Goal: Task Accomplishment & Management: Manage account settings

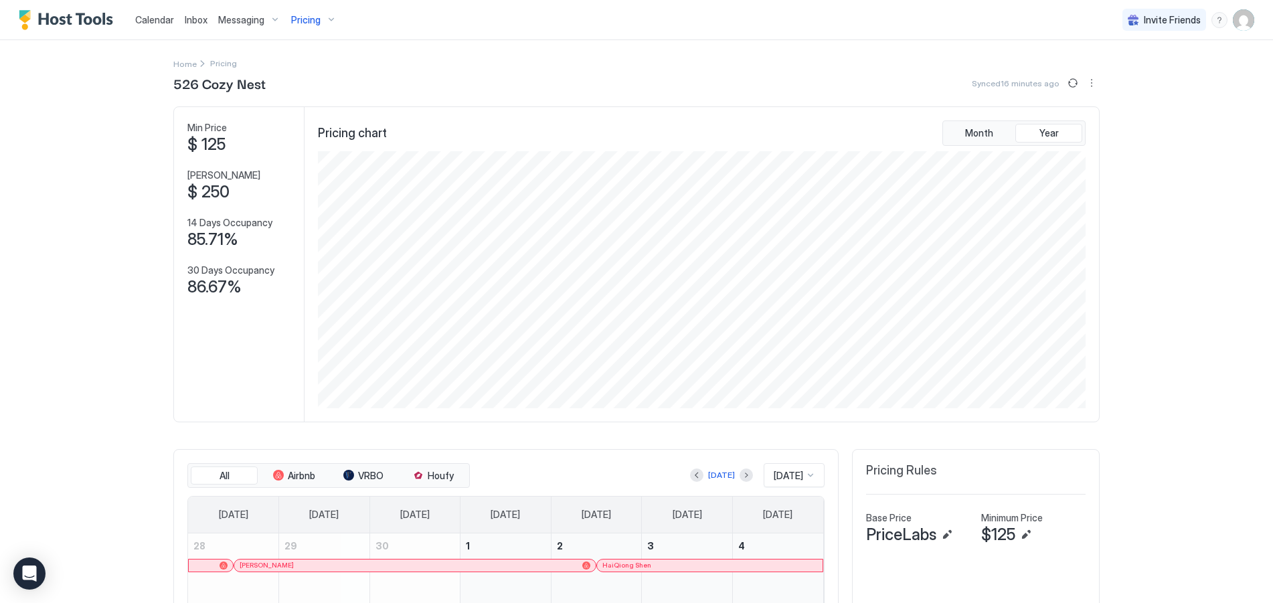
click at [187, 15] on span "Inbox" at bounding box center [196, 19] width 23 height 11
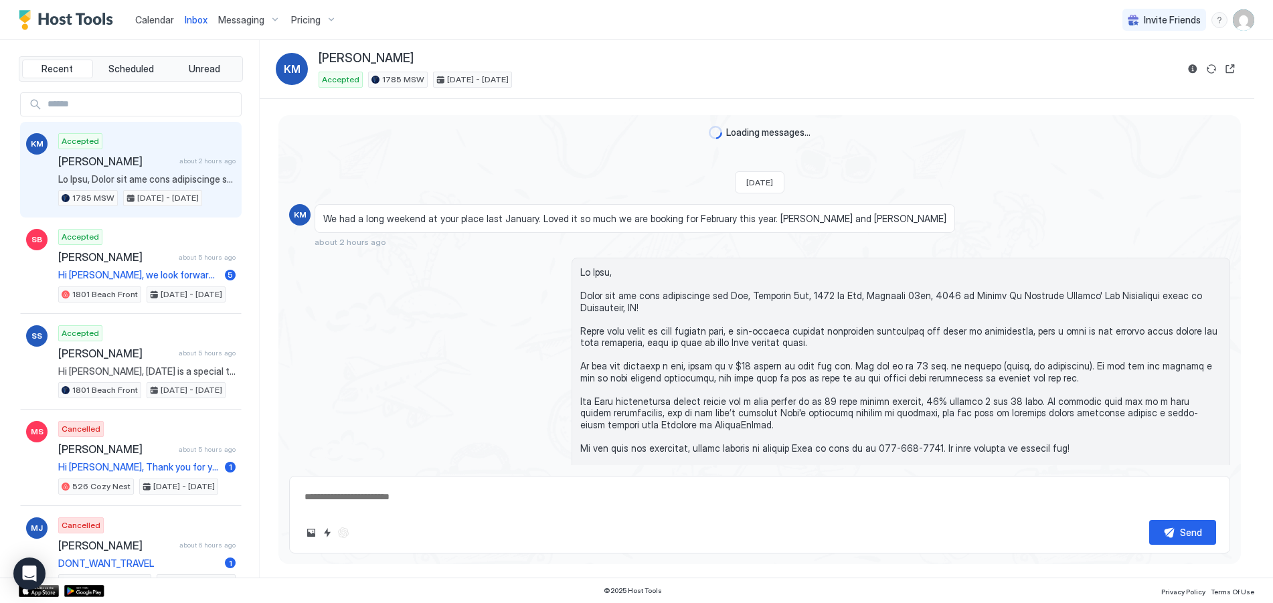
scroll to position [73, 0]
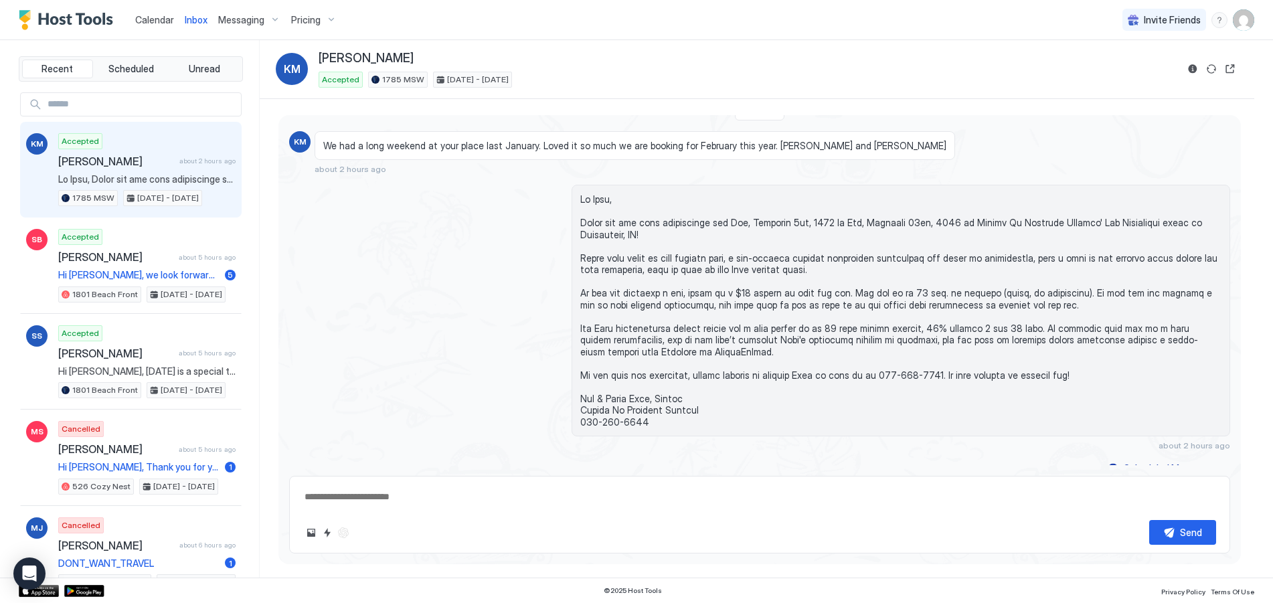
click at [117, 171] on div "Accepted [PERSON_NAME] about 2 hours ago 1785 MSW [DATE] - [DATE]" at bounding box center [146, 170] width 177 height 74
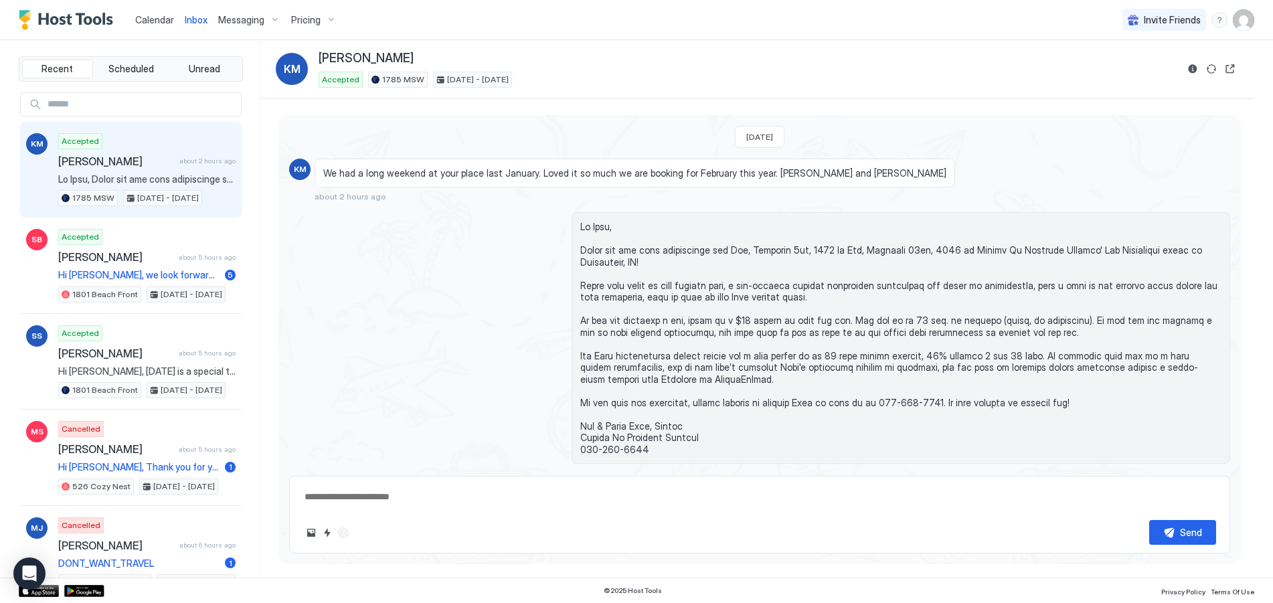
scroll to position [37, 0]
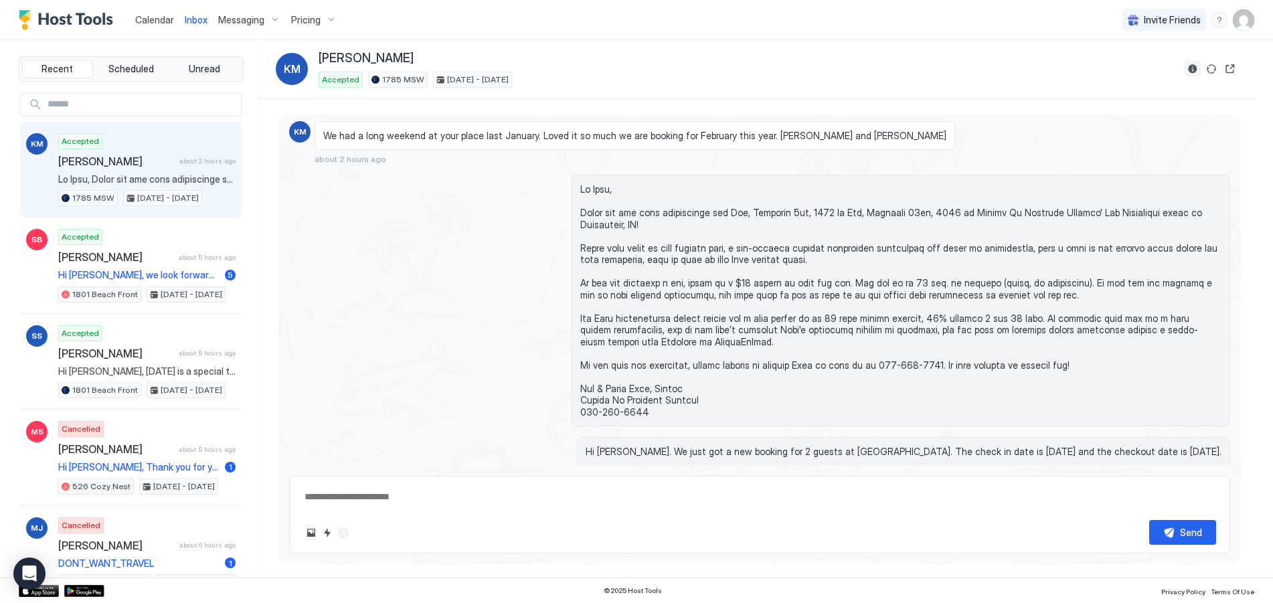
click at [1193, 68] on button "Reservation information" at bounding box center [1193, 69] width 16 height 16
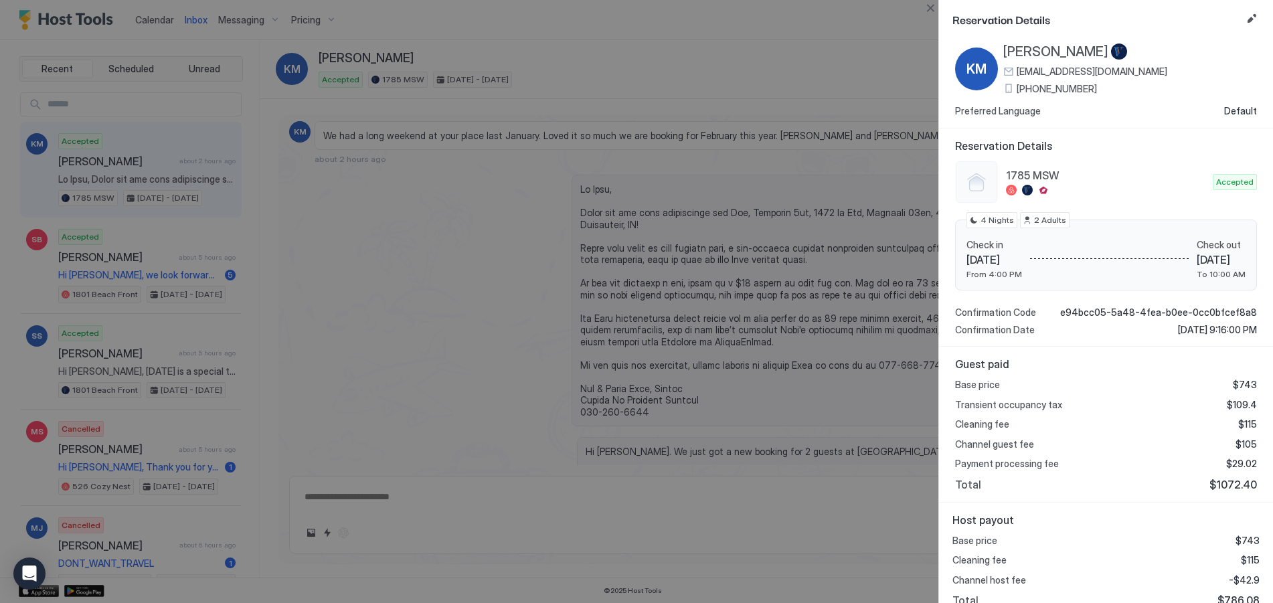
scroll to position [42, 0]
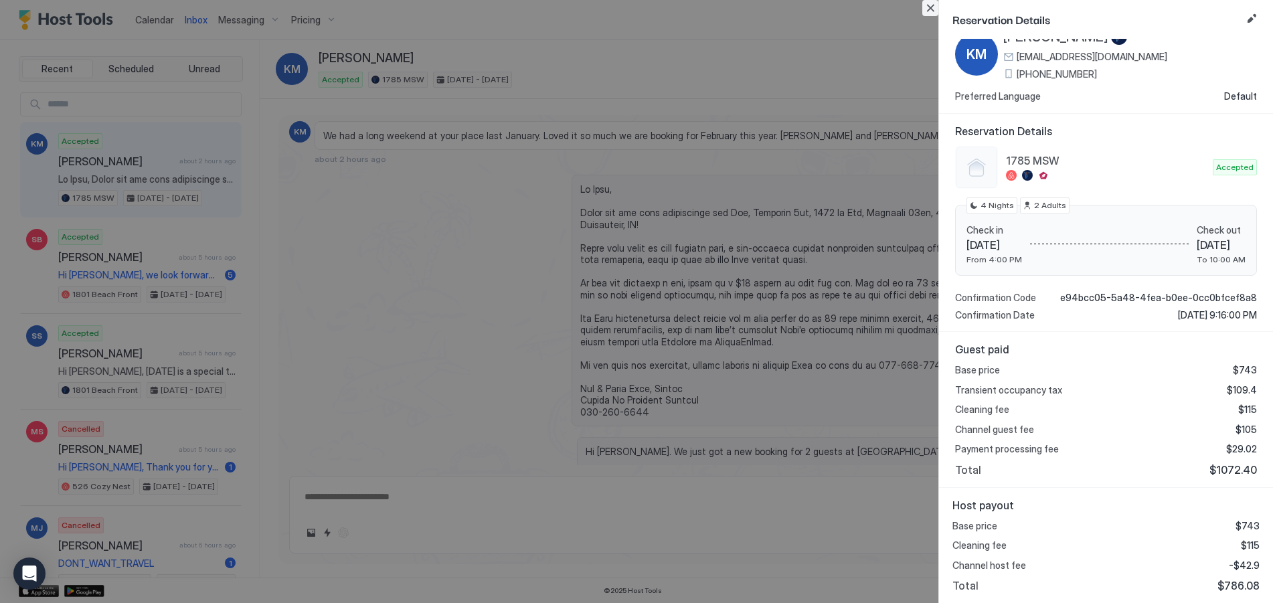
click at [929, 7] on button "Close" at bounding box center [930, 8] width 16 height 16
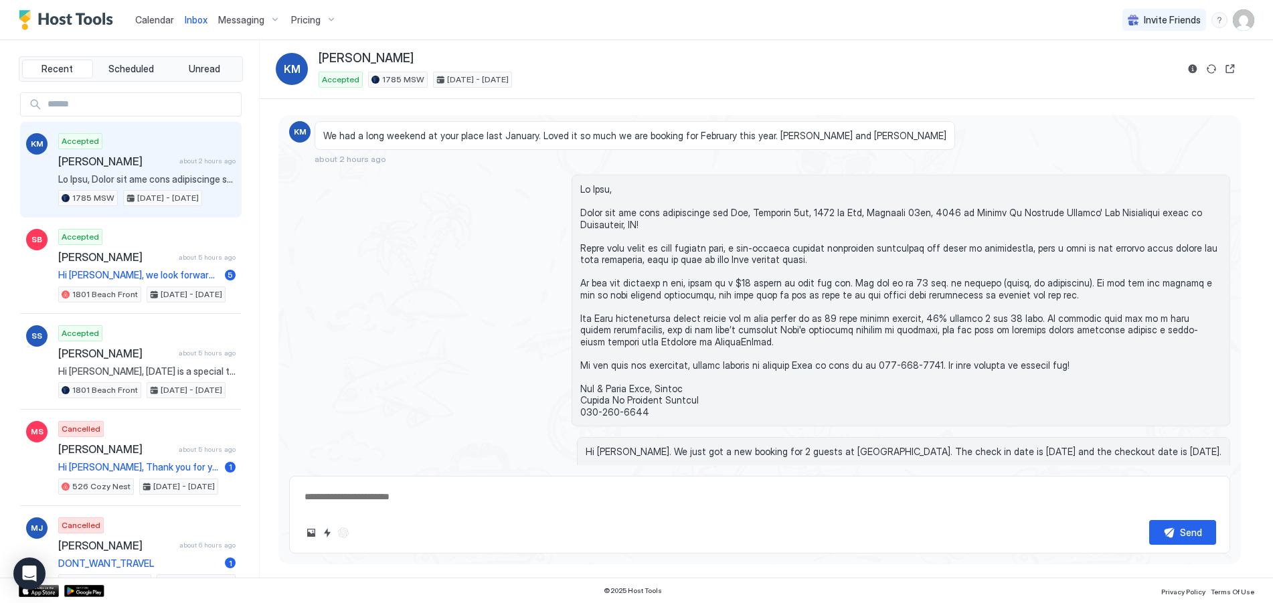
click at [394, 498] on textarea at bounding box center [759, 497] width 913 height 25
click at [301, 25] on div "Pricing" at bounding box center [314, 20] width 56 height 23
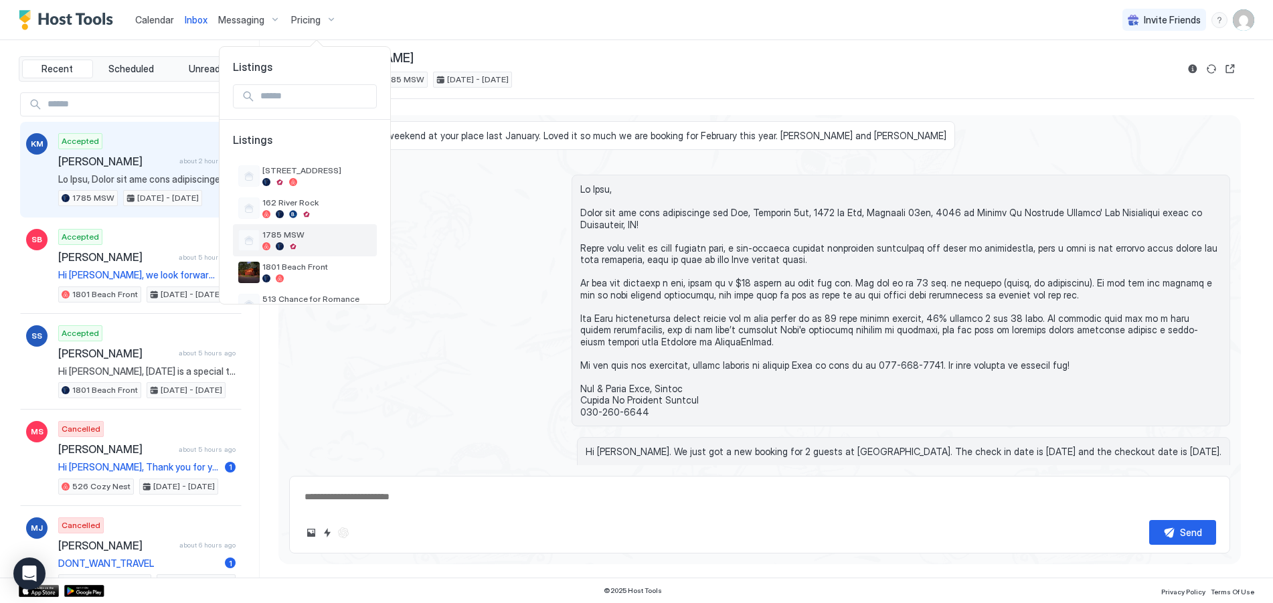
click at [295, 240] on span "1785 MSW" at bounding box center [316, 235] width 109 height 10
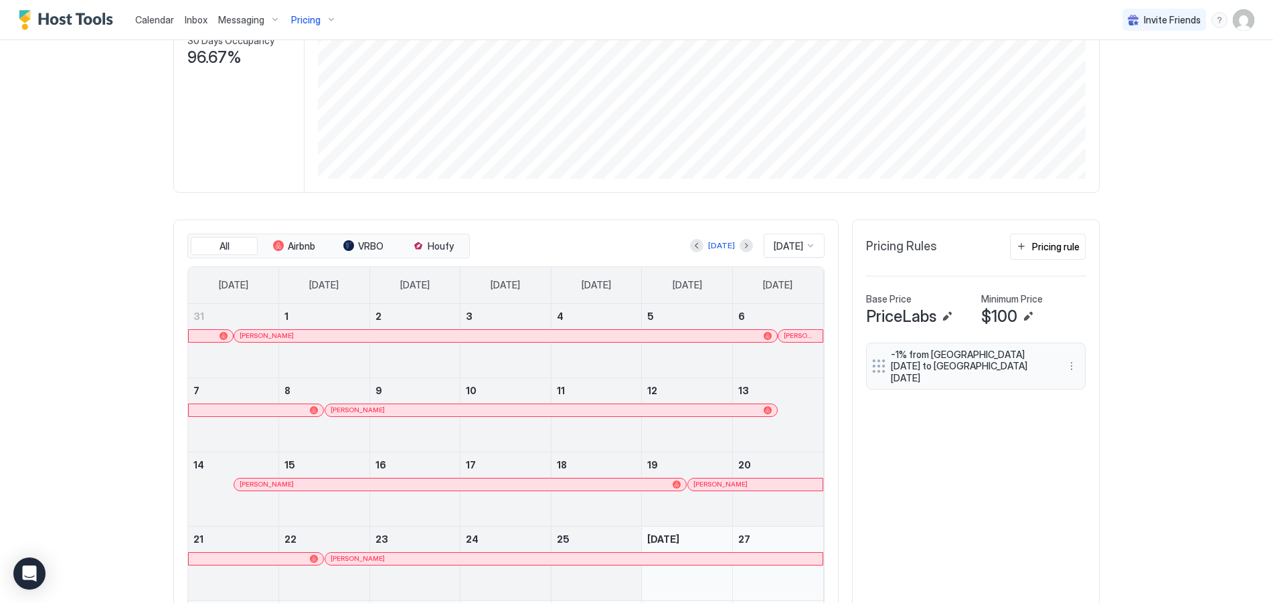
scroll to position [268, 0]
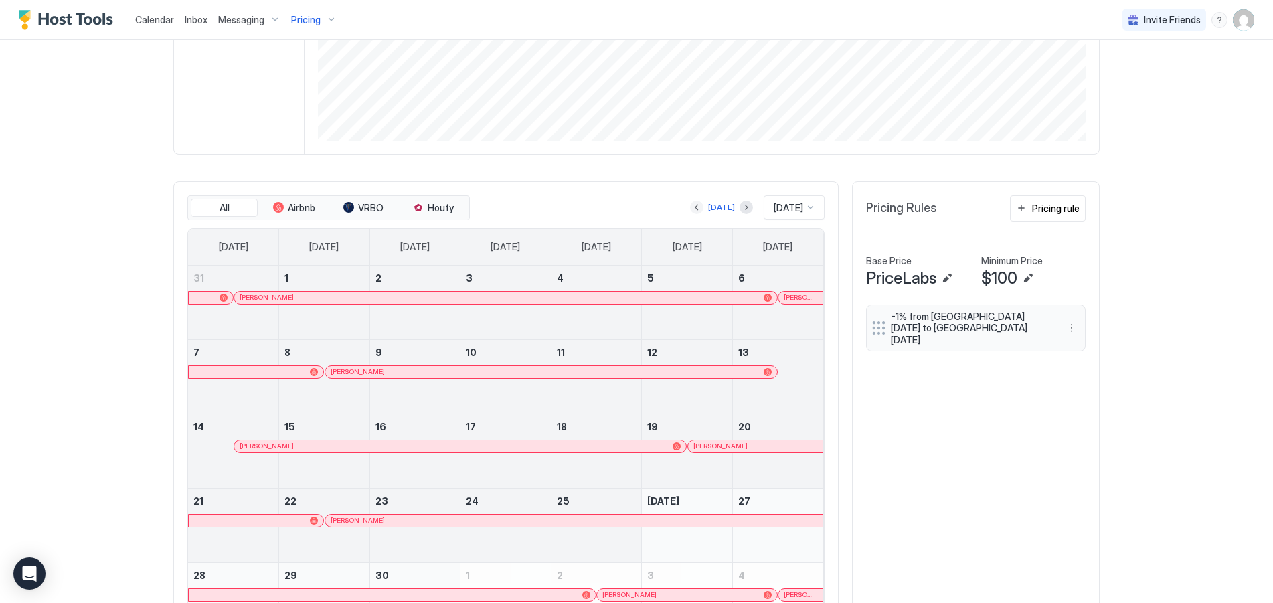
click at [690, 209] on button "Previous month" at bounding box center [696, 207] width 13 height 13
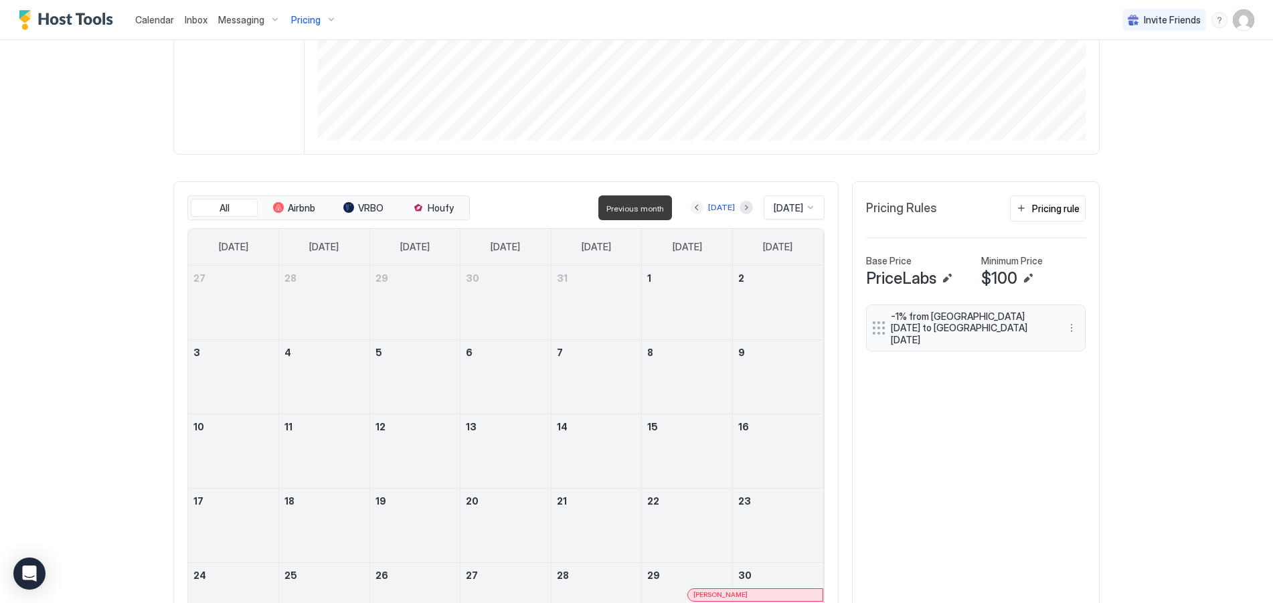
click at [690, 209] on button "Previous month" at bounding box center [696, 207] width 13 height 13
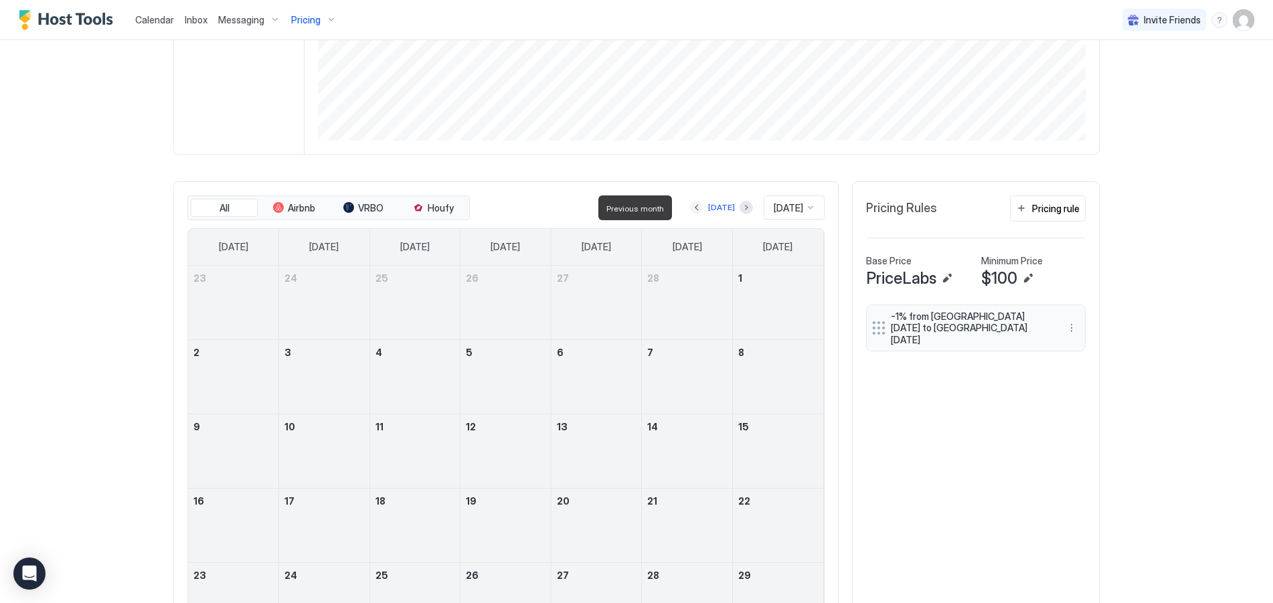
click at [690, 209] on button "Previous month" at bounding box center [696, 207] width 13 height 13
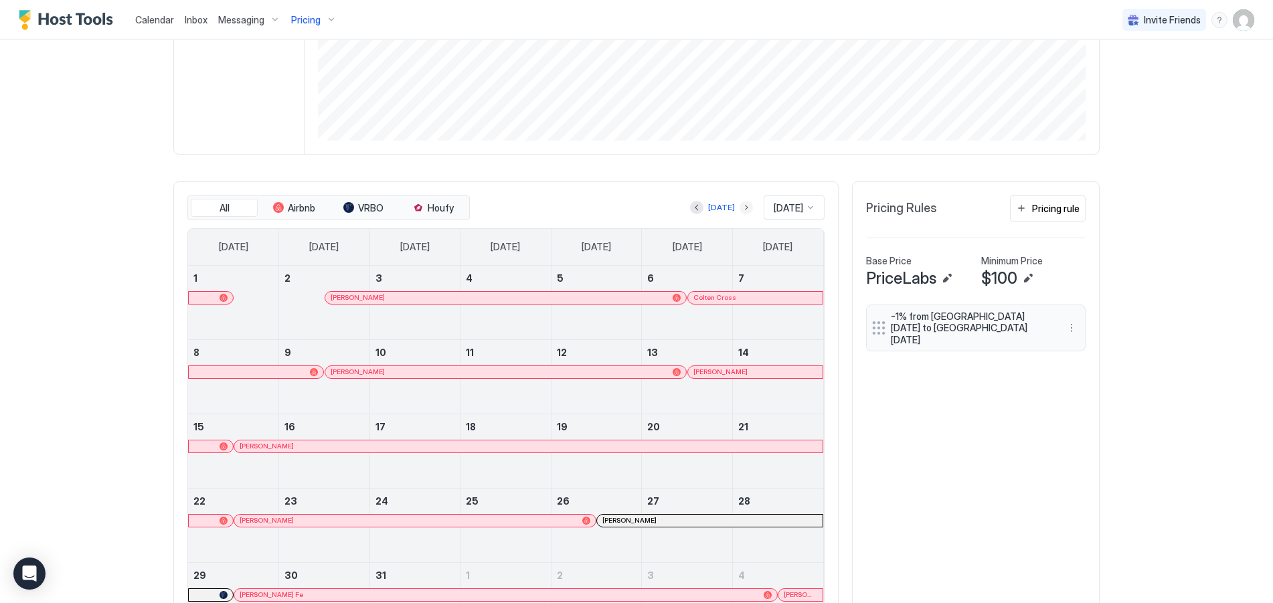
click at [740, 205] on button "Next month" at bounding box center [746, 207] width 13 height 13
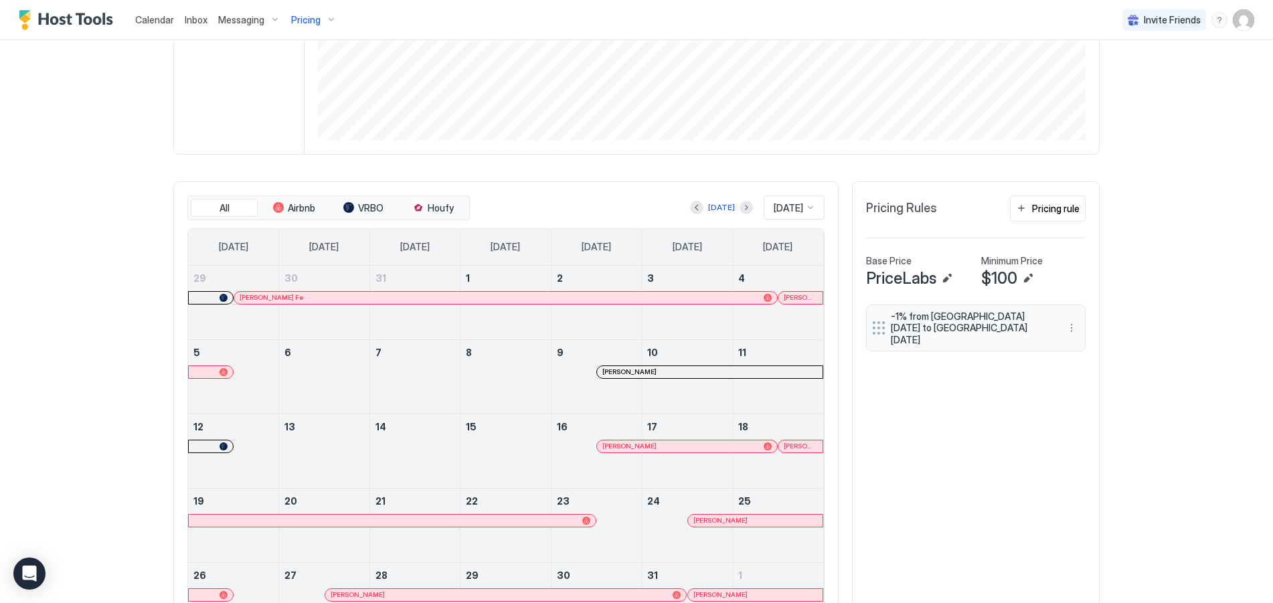
click at [639, 373] on div at bounding box center [643, 372] width 11 height 11
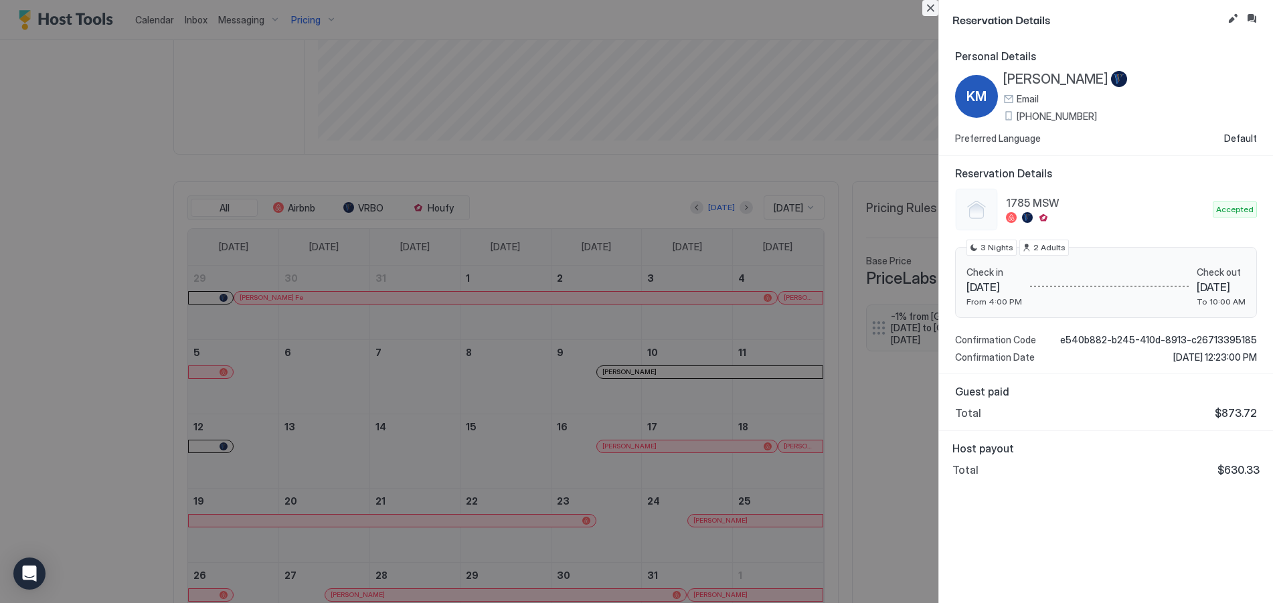
click at [931, 5] on button "Close" at bounding box center [930, 8] width 16 height 16
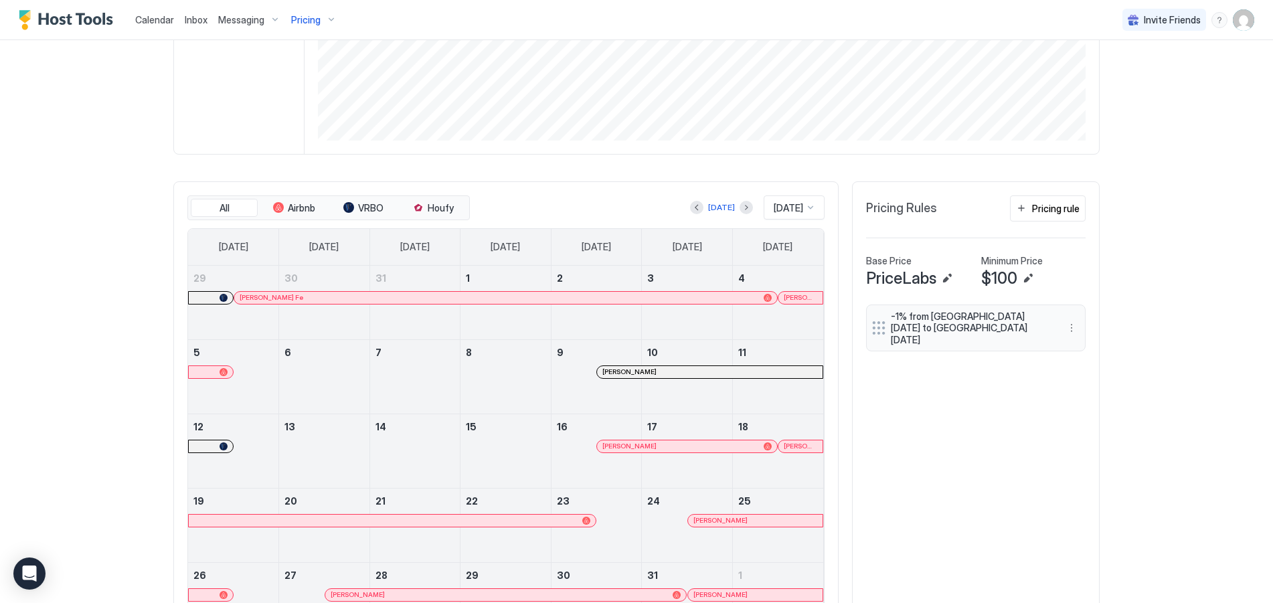
click at [194, 19] on span "Inbox" at bounding box center [196, 19] width 23 height 11
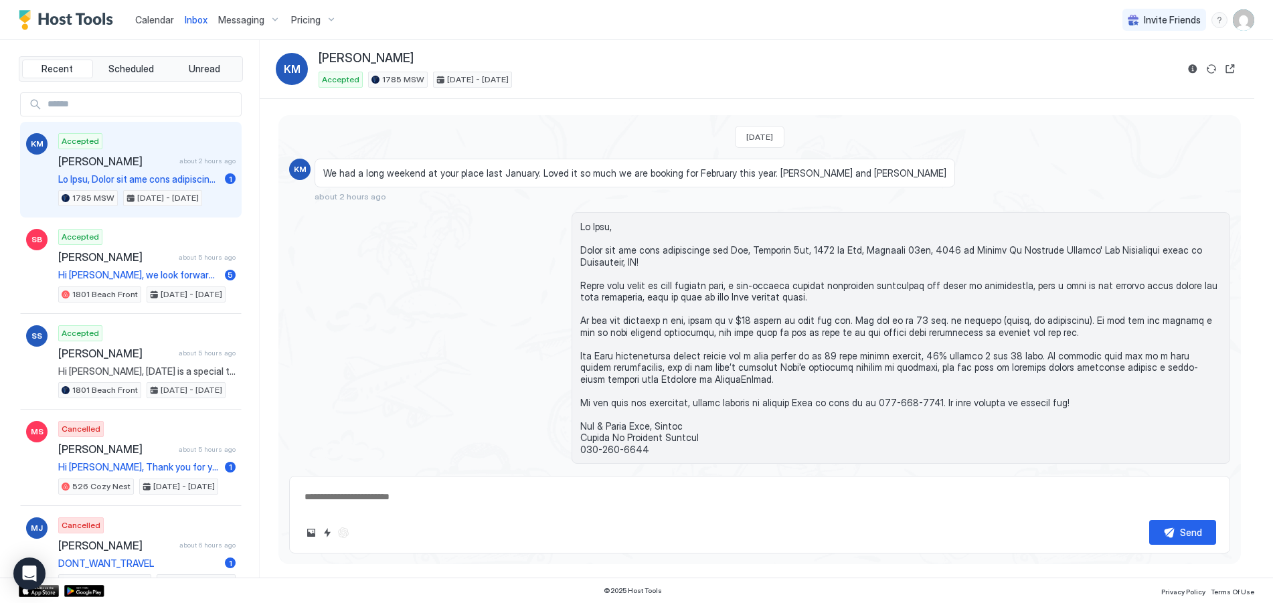
scroll to position [110, 0]
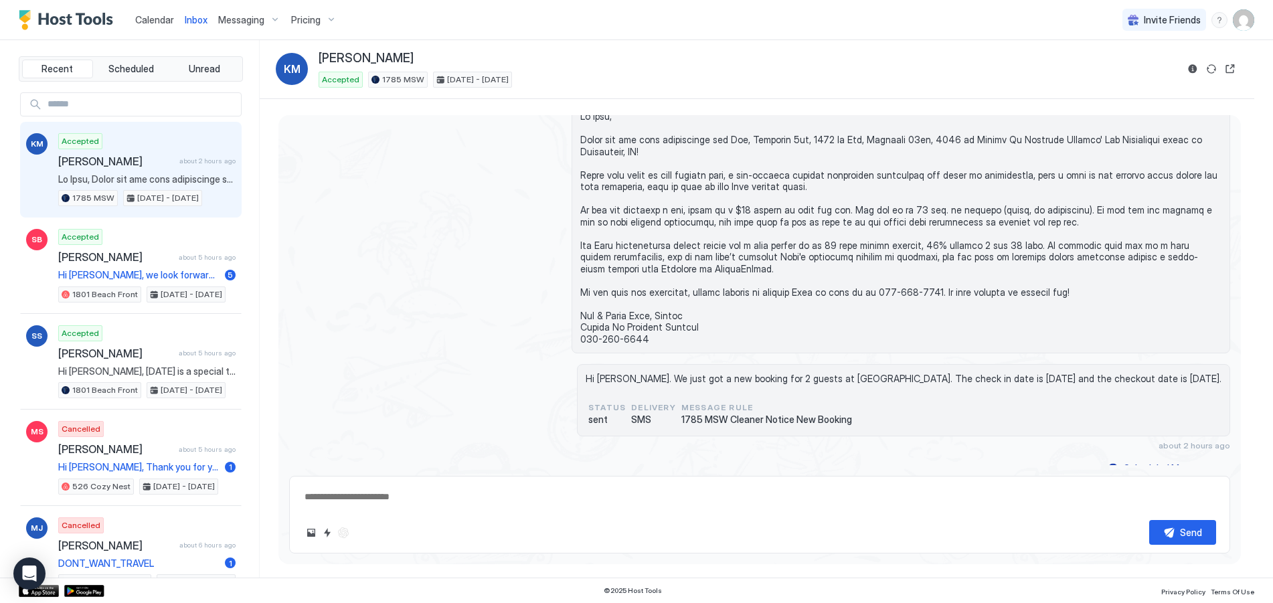
click at [388, 510] on div "Send" at bounding box center [759, 515] width 941 height 78
click at [392, 501] on textarea at bounding box center [759, 497] width 913 height 25
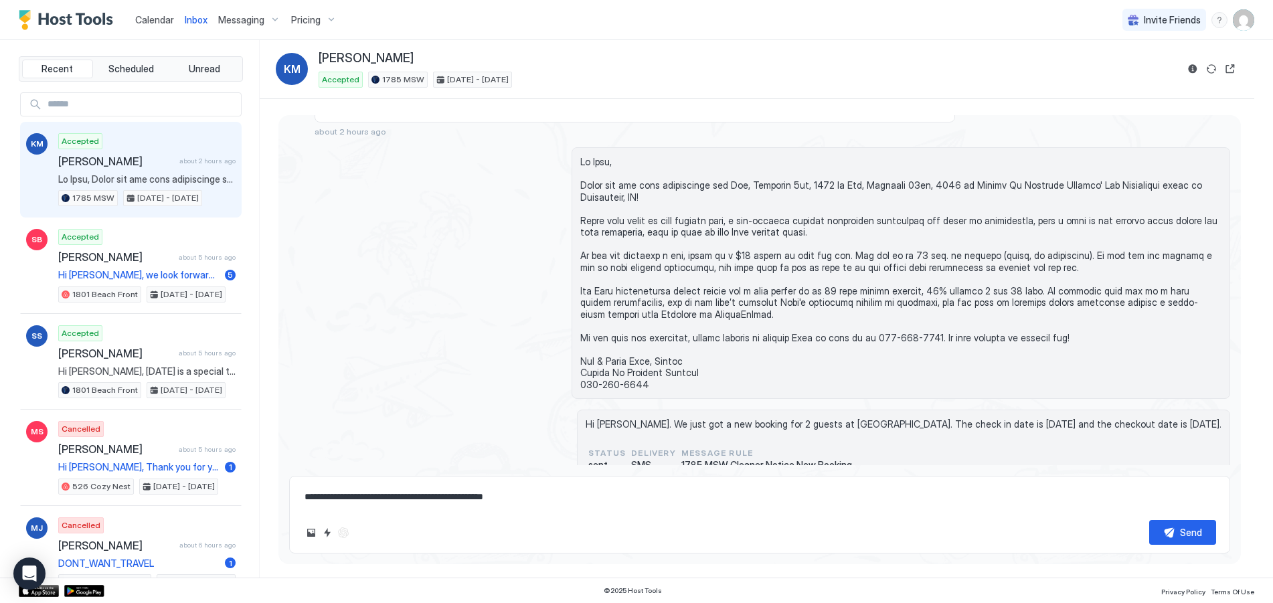
scroll to position [0, 0]
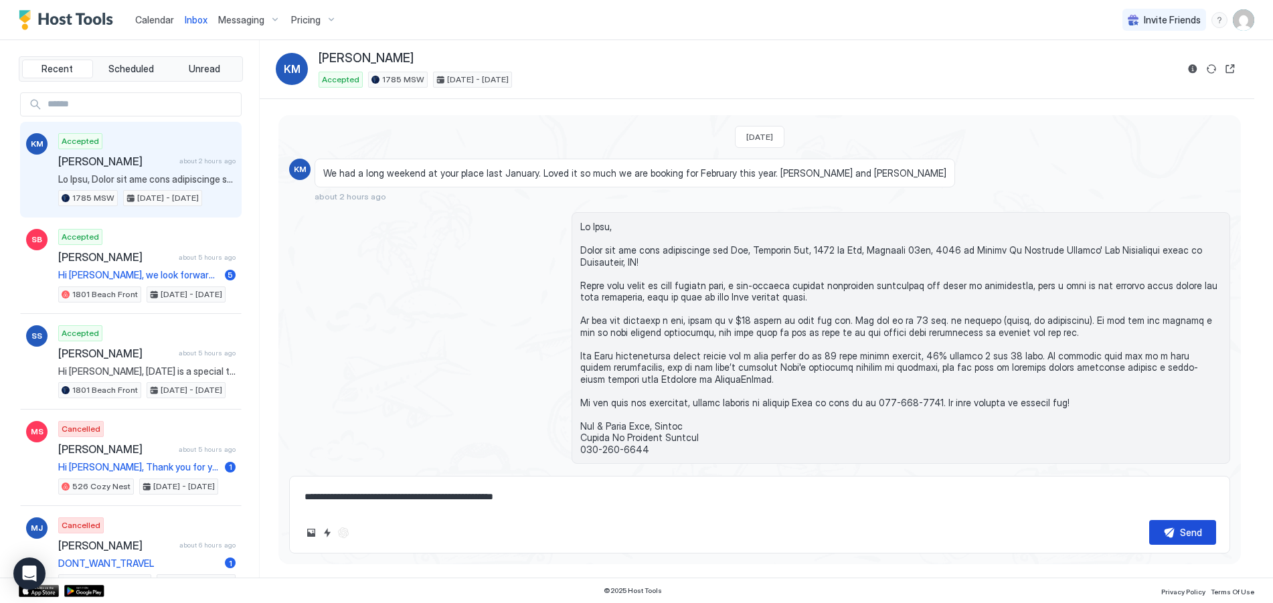
type textarea "**********"
click at [1172, 533] on button "Send" at bounding box center [1182, 532] width 67 height 25
drag, startPoint x: 167, startPoint y: 22, endPoint x: 308, endPoint y: 26, distance: 141.3
click at [167, 21] on span "Calendar" at bounding box center [154, 19] width 39 height 11
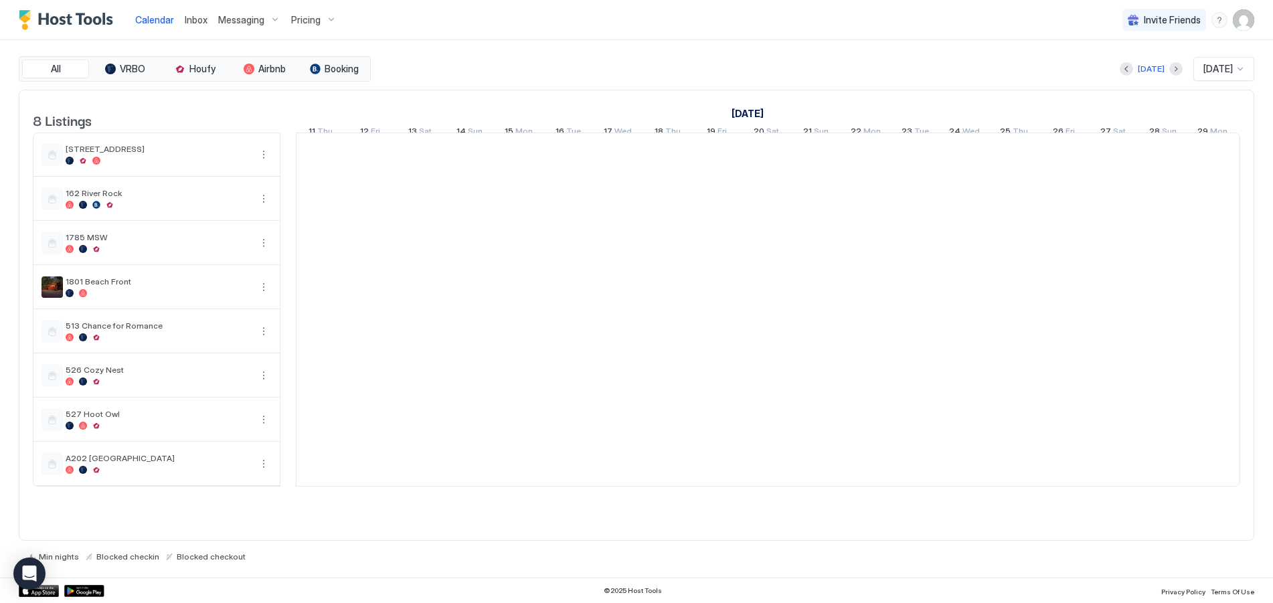
scroll to position [0, 744]
click at [321, 21] on div "Pricing" at bounding box center [314, 20] width 56 height 23
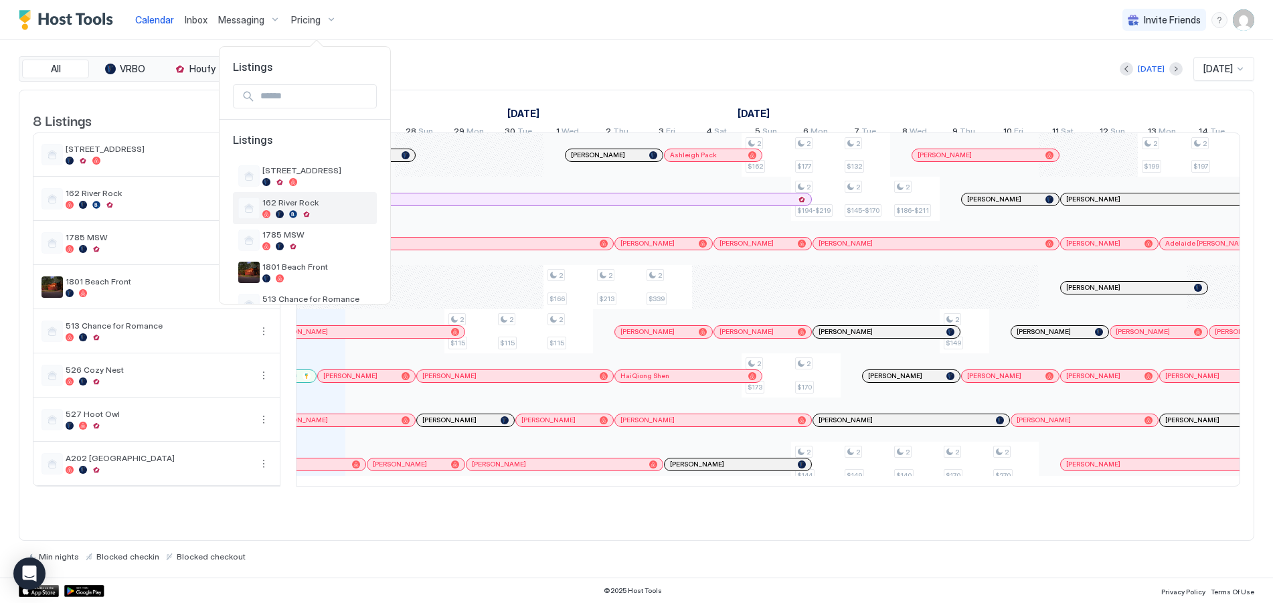
scroll to position [127, 0]
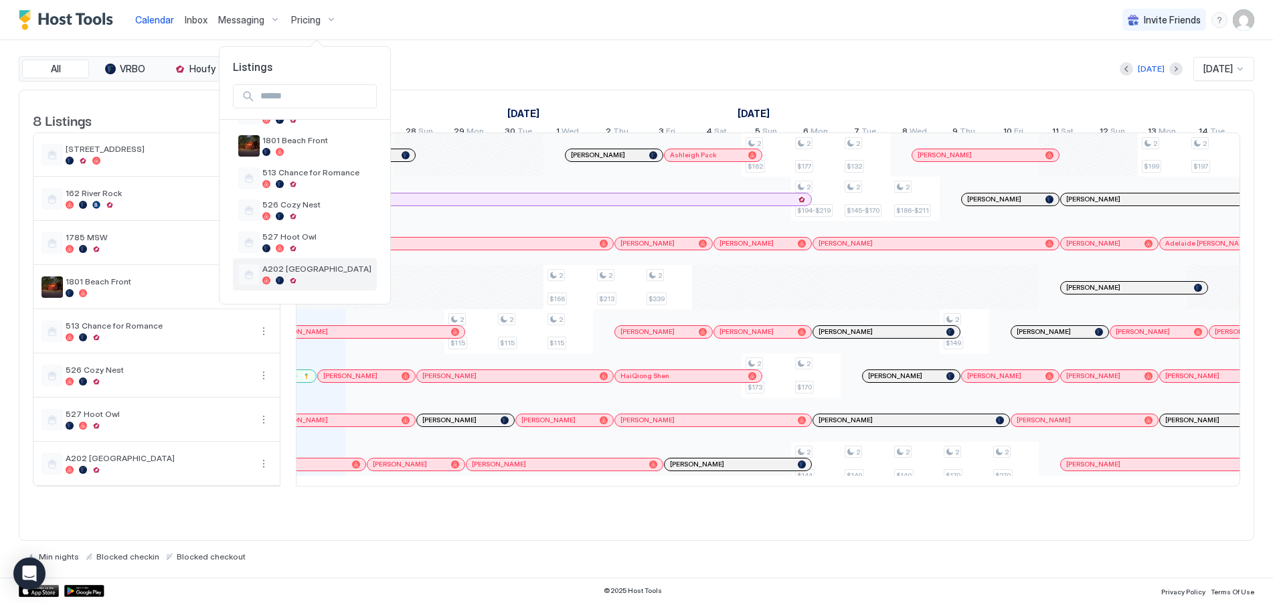
click at [290, 274] on div "A202 [GEOGRAPHIC_DATA]" at bounding box center [316, 274] width 109 height 21
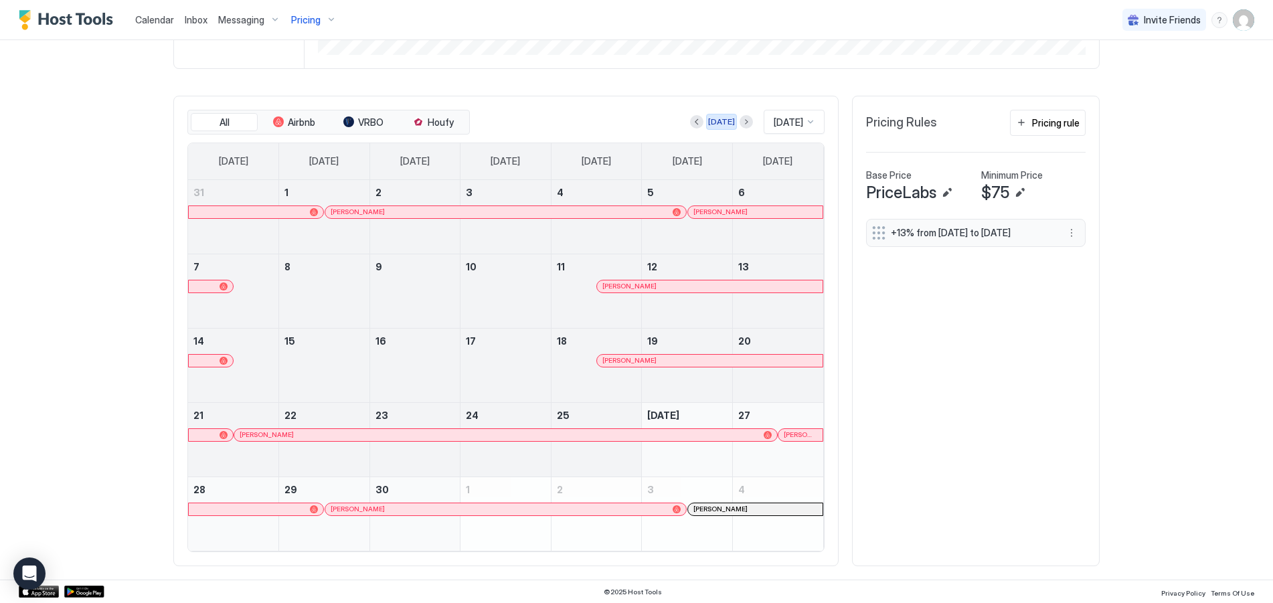
scroll to position [354, 0]
click at [740, 120] on button "Next month" at bounding box center [746, 120] width 13 height 13
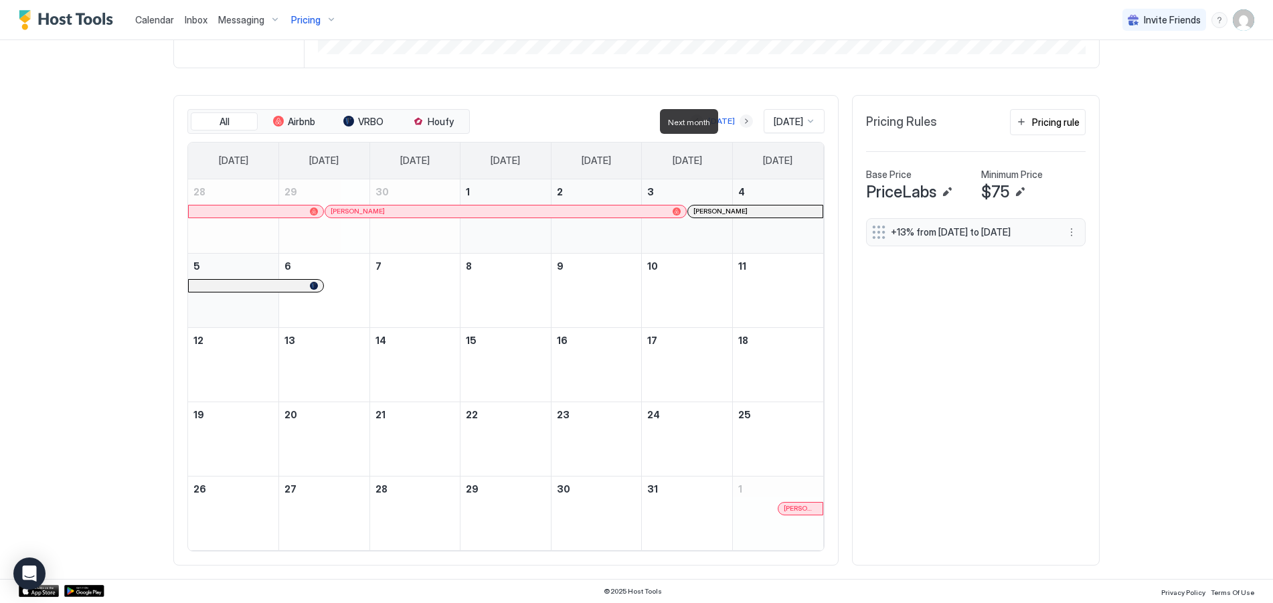
click at [740, 120] on button "Next month" at bounding box center [746, 120] width 13 height 13
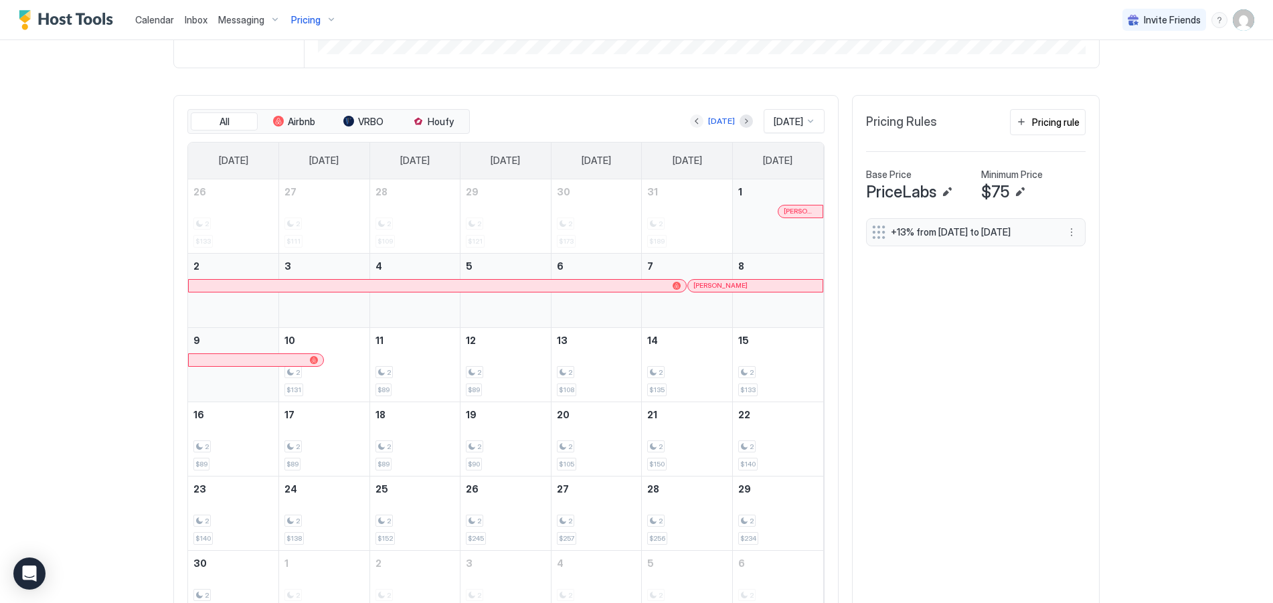
click at [690, 122] on button "Previous month" at bounding box center [696, 120] width 13 height 13
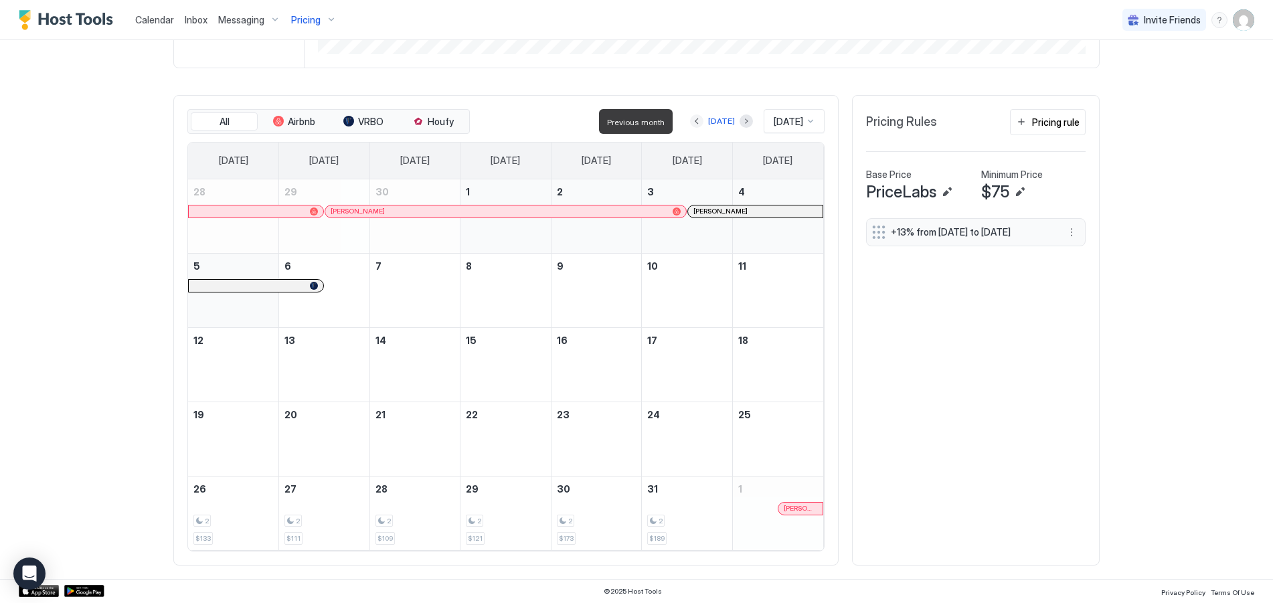
click at [690, 122] on button "Previous month" at bounding box center [696, 120] width 13 height 13
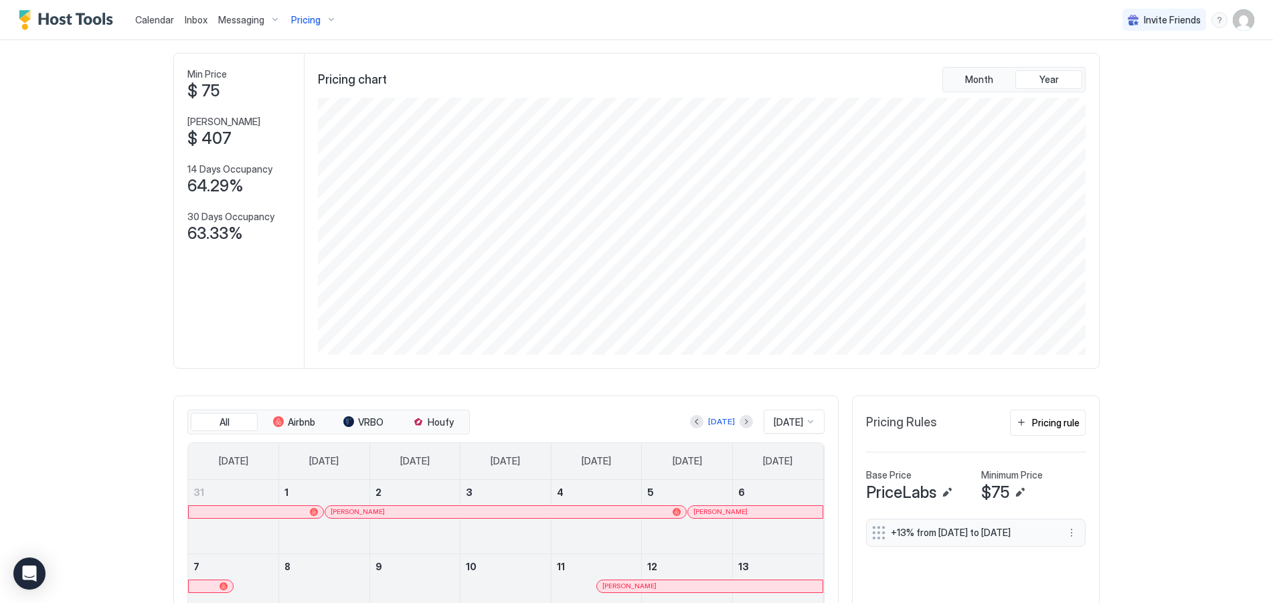
scroll to position [0, 0]
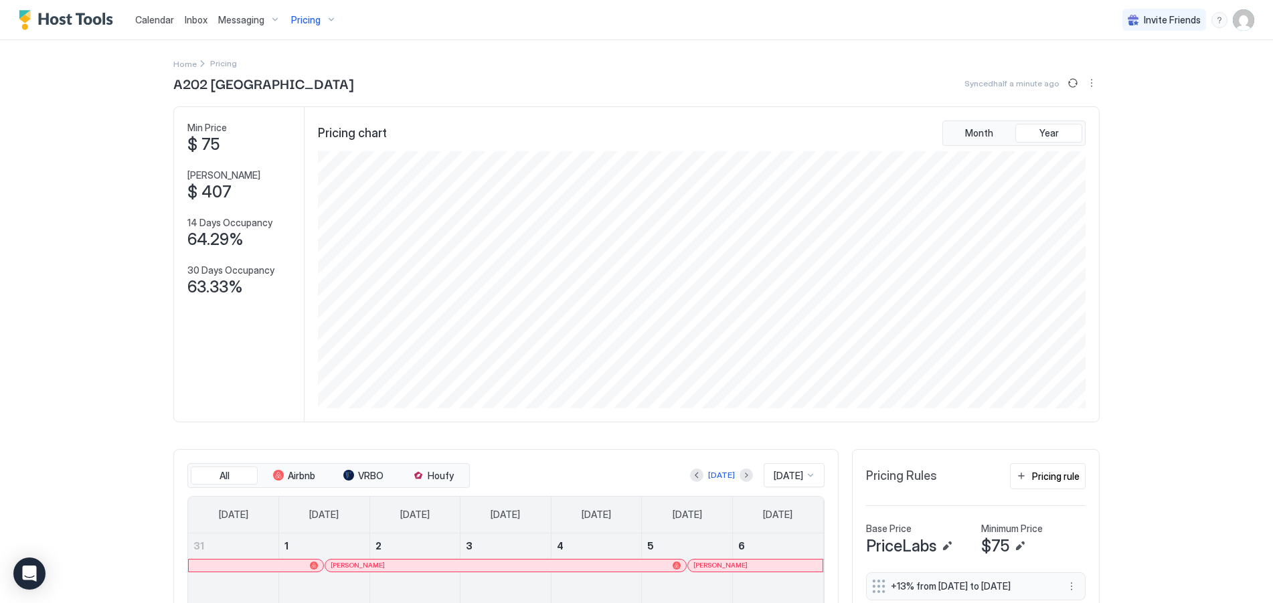
click at [155, 25] on link "Calendar" at bounding box center [154, 20] width 39 height 14
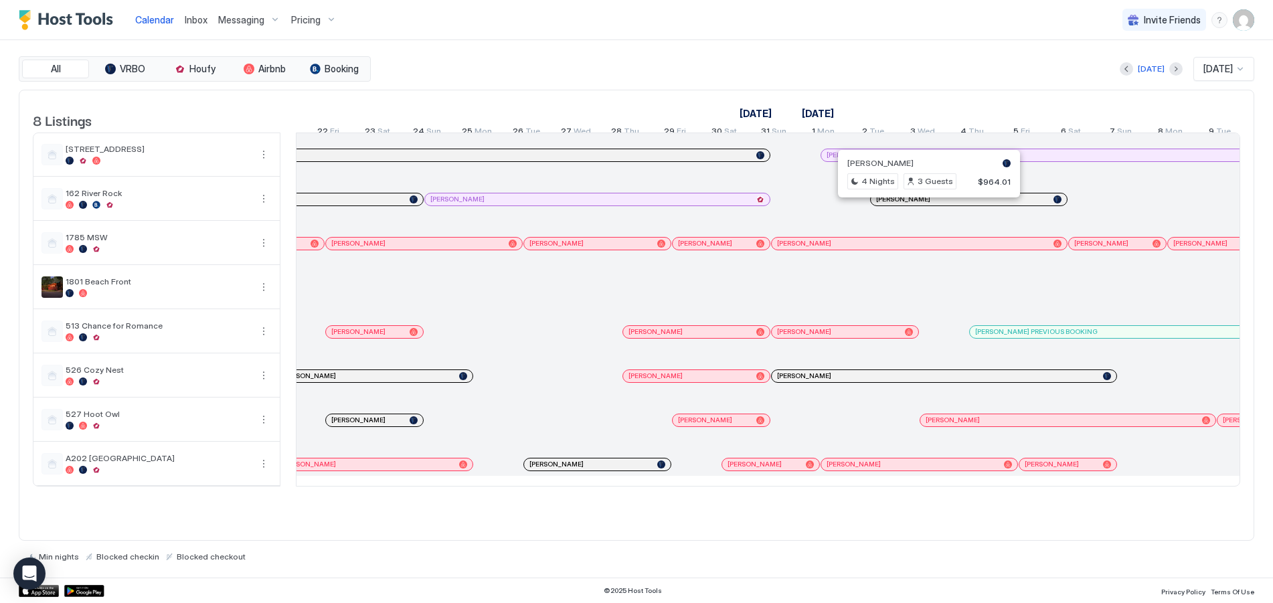
click at [924, 205] on div at bounding box center [923, 199] width 11 height 11
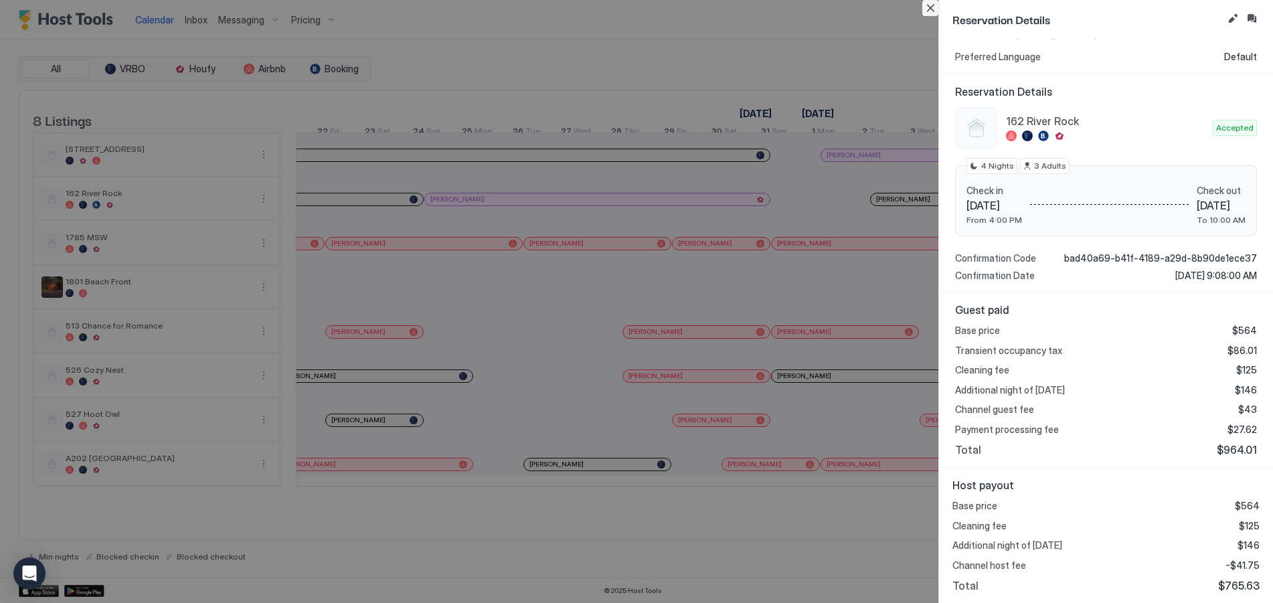
click at [932, 10] on button "Close" at bounding box center [930, 8] width 16 height 16
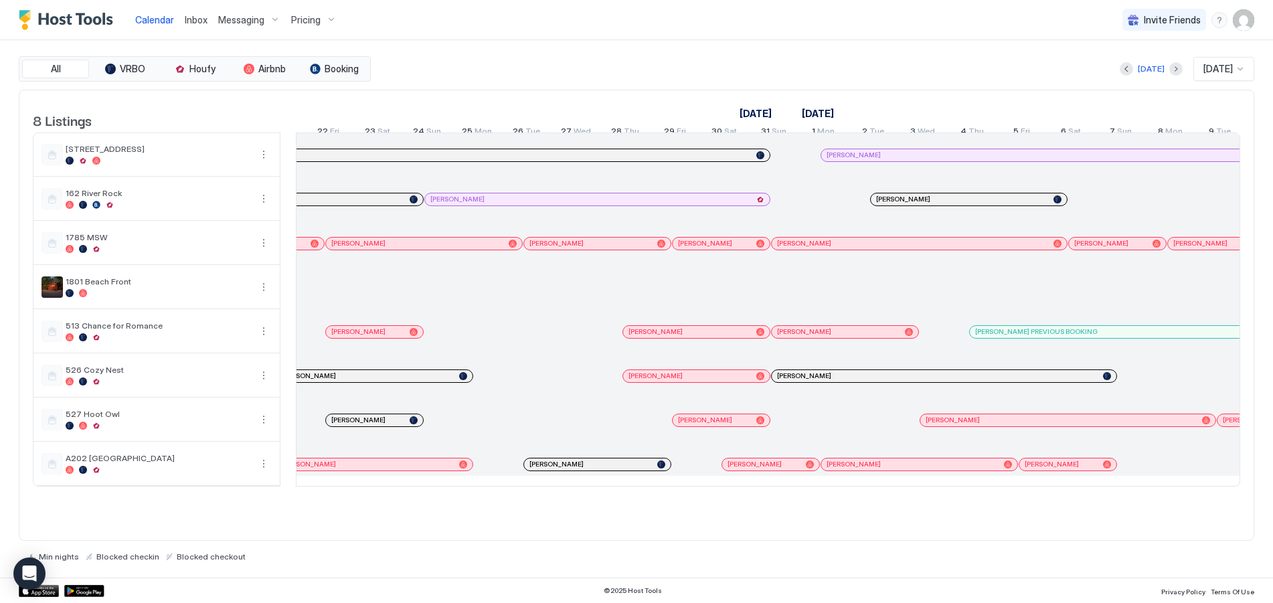
click at [314, 22] on span "Pricing" at bounding box center [305, 20] width 29 height 12
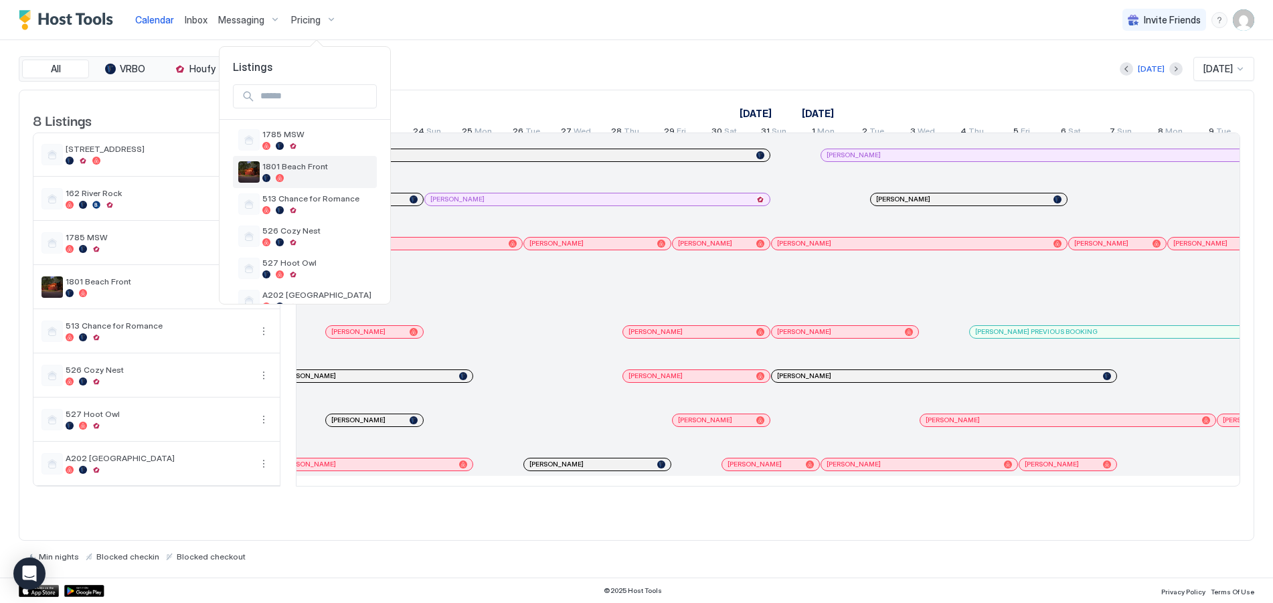
scroll to position [127, 0]
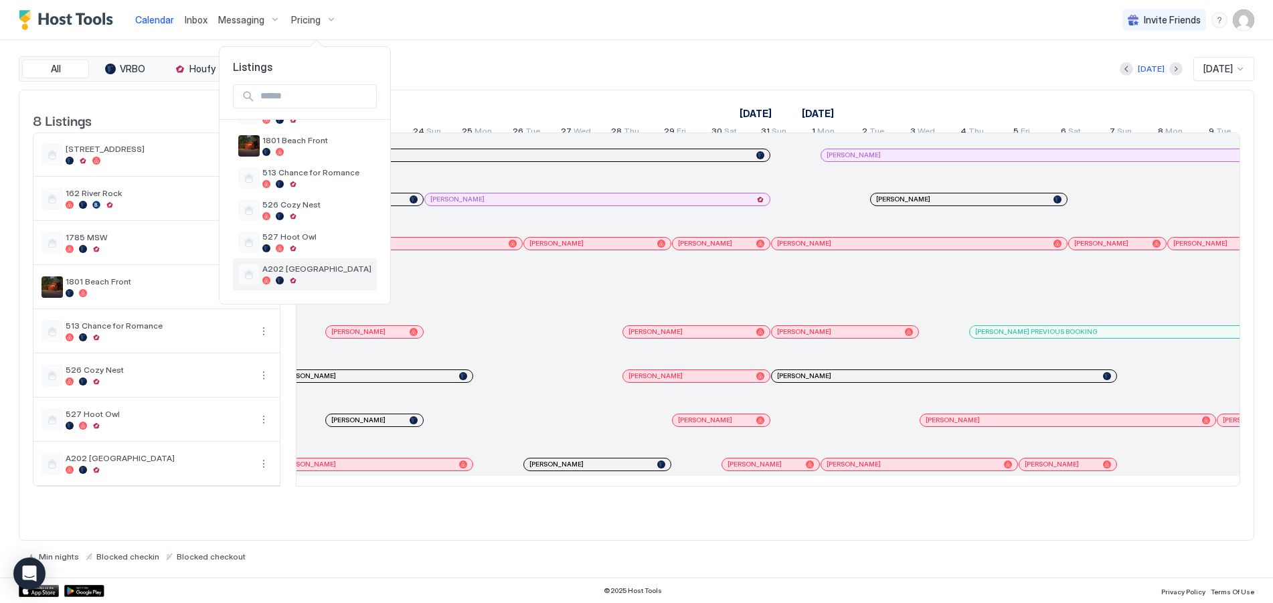
click at [295, 272] on span "A202 [GEOGRAPHIC_DATA]" at bounding box center [316, 269] width 109 height 10
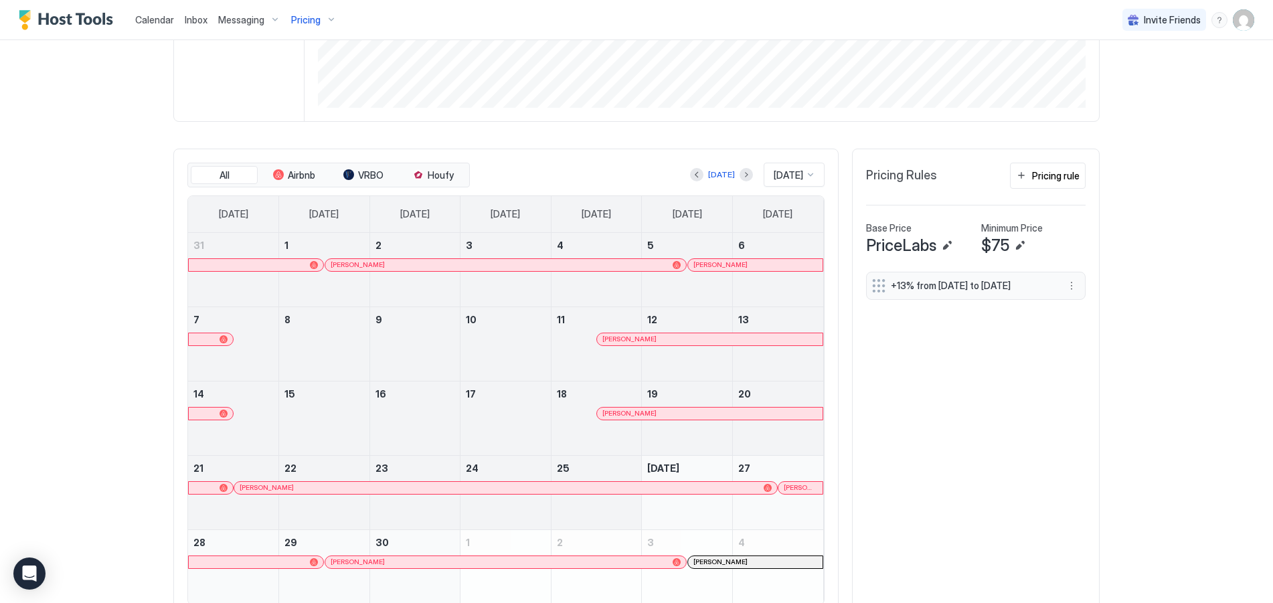
scroll to position [354, 0]
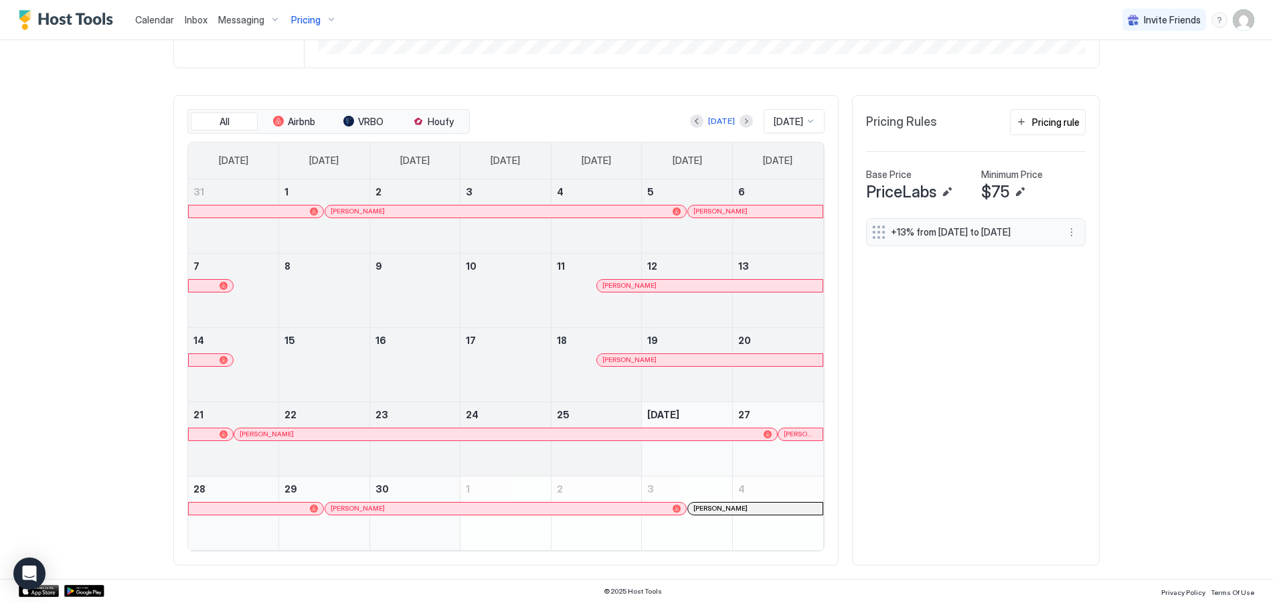
click at [570, 211] on div at bounding box center [575, 211] width 11 height 11
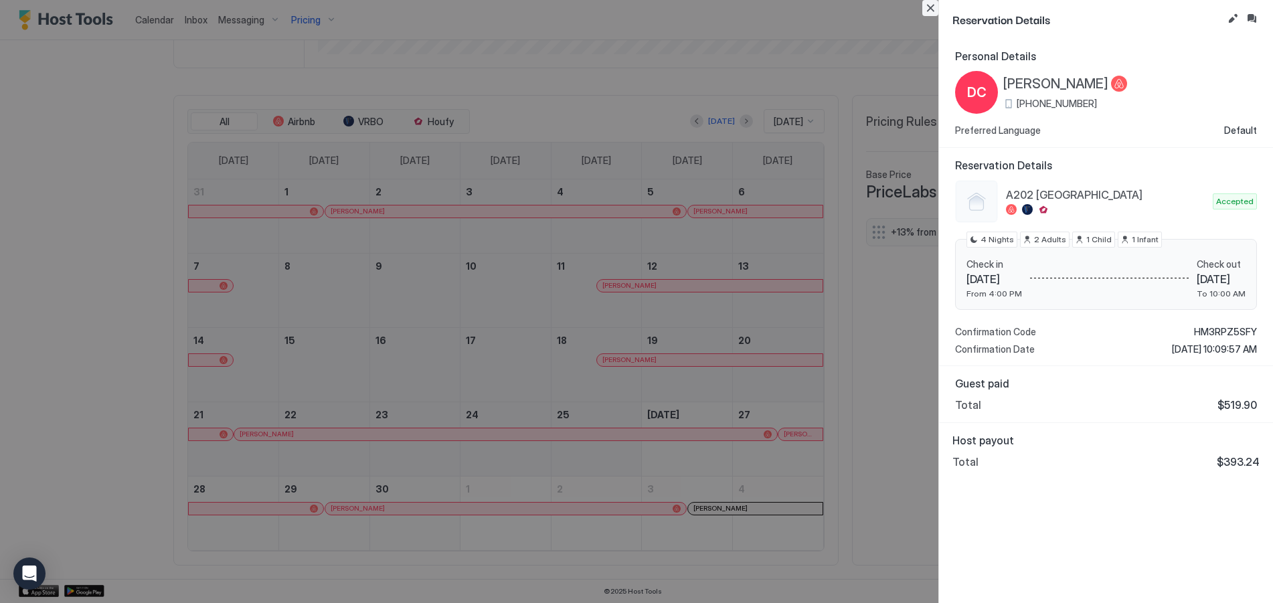
click at [934, 7] on button "Close" at bounding box center [930, 8] width 16 height 16
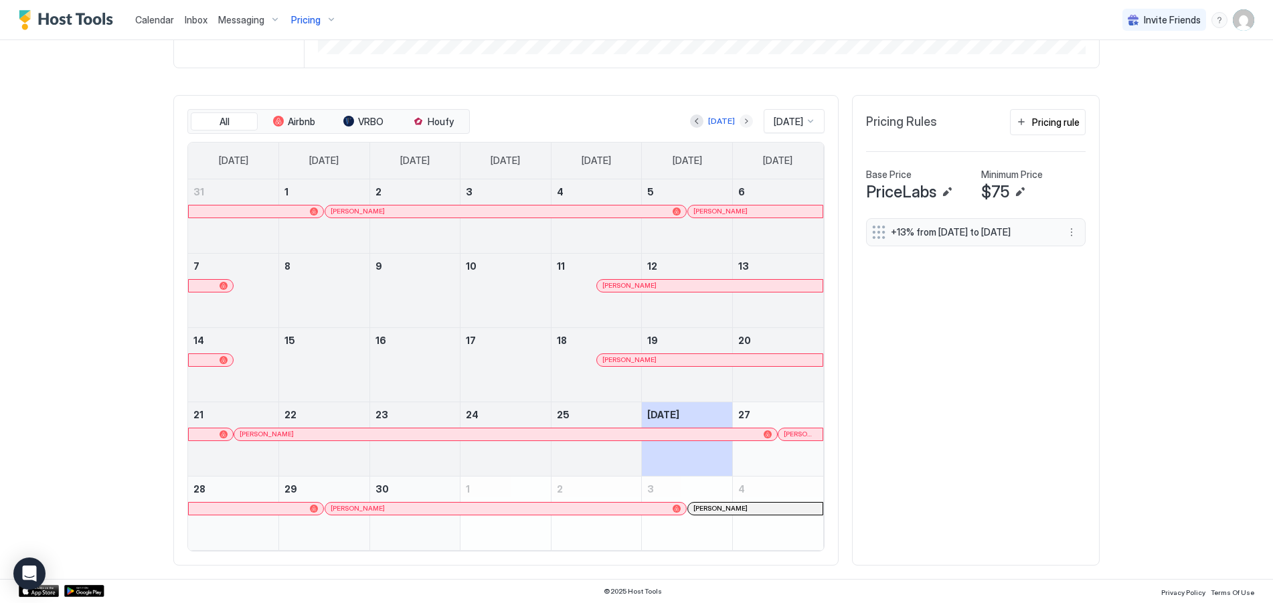
click at [740, 123] on button "Next month" at bounding box center [746, 120] width 13 height 13
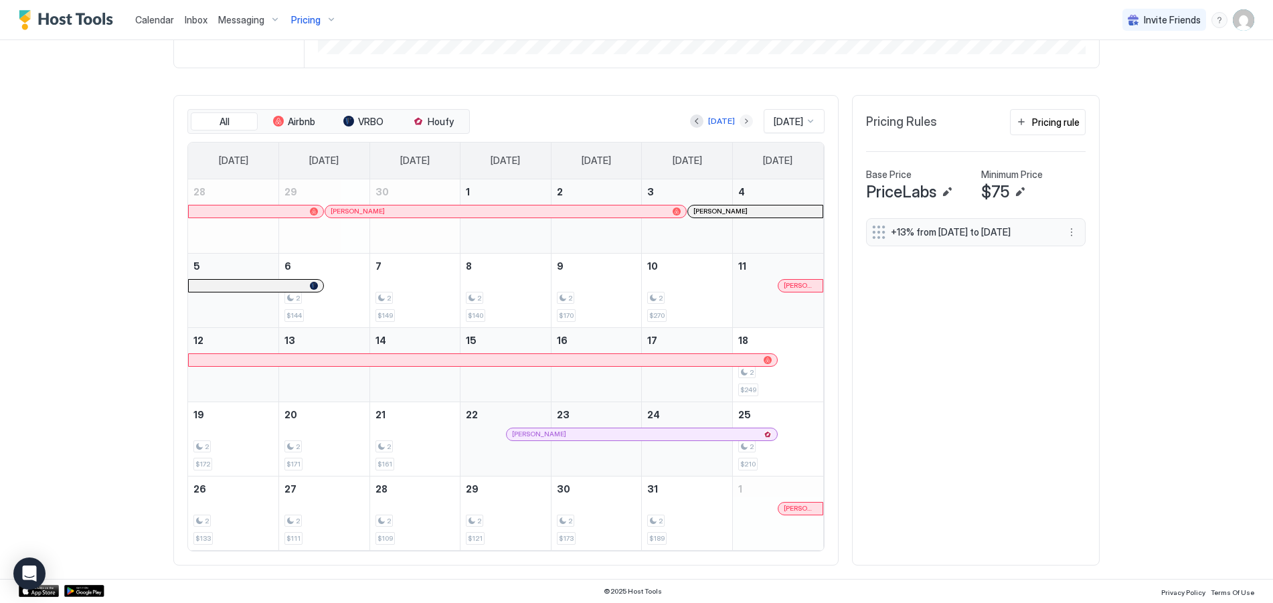
click at [740, 122] on button "Next month" at bounding box center [746, 120] width 13 height 13
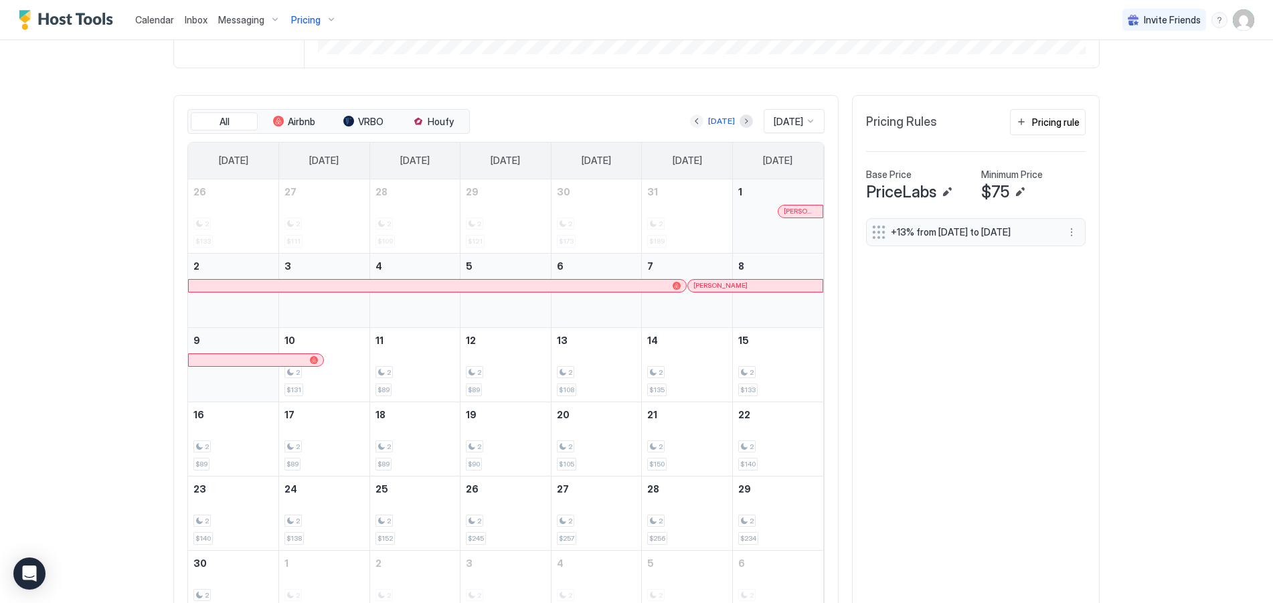
click at [690, 118] on button "Previous month" at bounding box center [696, 120] width 13 height 13
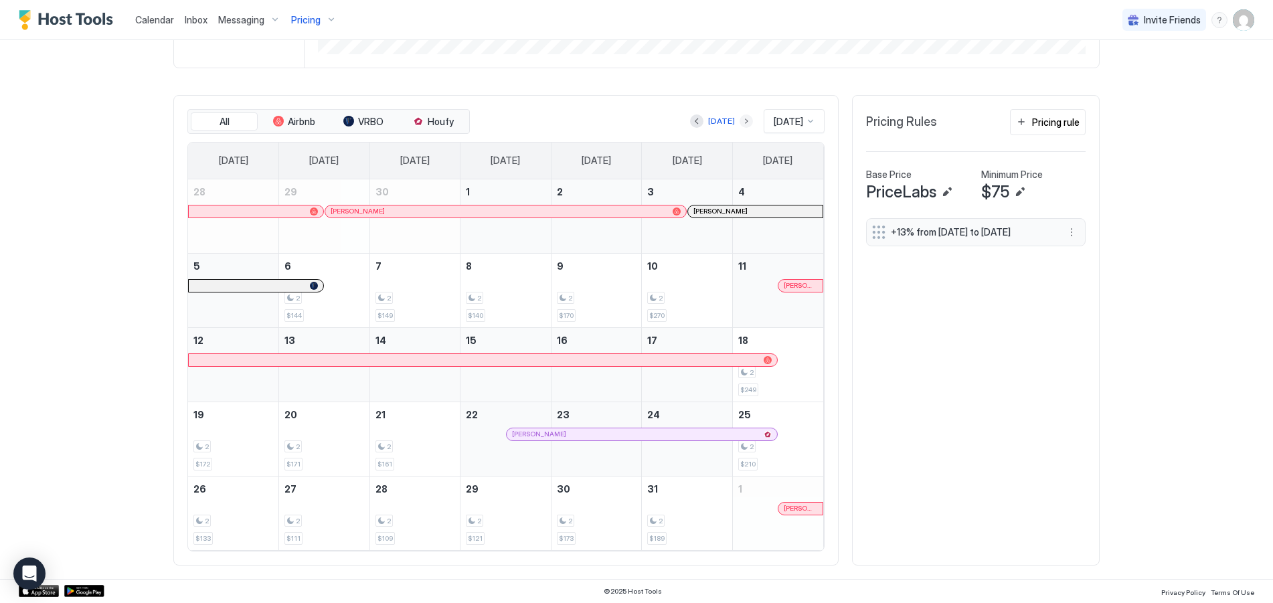
click at [740, 120] on button "Next month" at bounding box center [746, 120] width 13 height 13
